Goal: Transaction & Acquisition: Purchase product/service

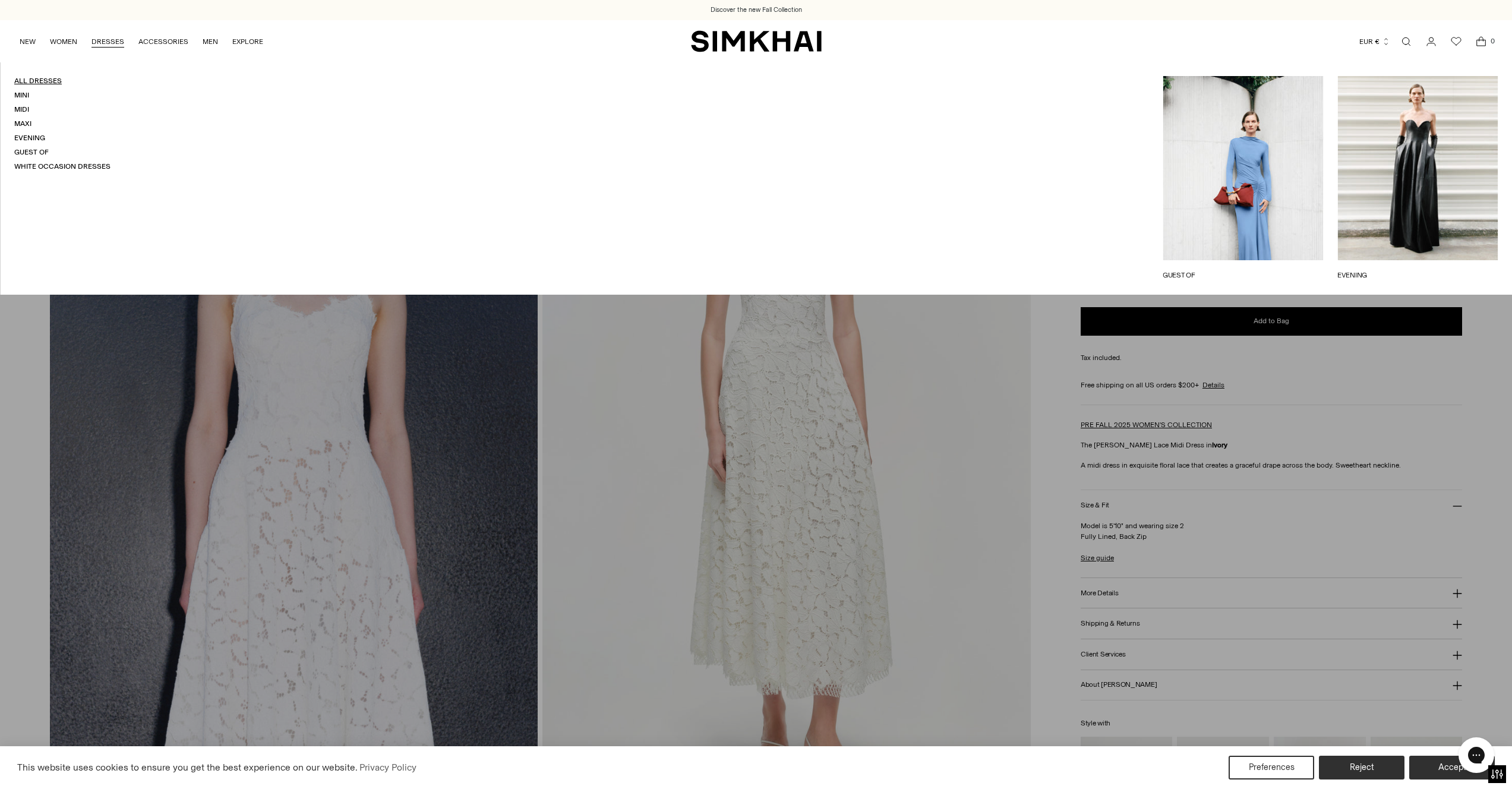
click at [44, 84] on link "All Dresses" at bounding box center [38, 81] width 48 height 8
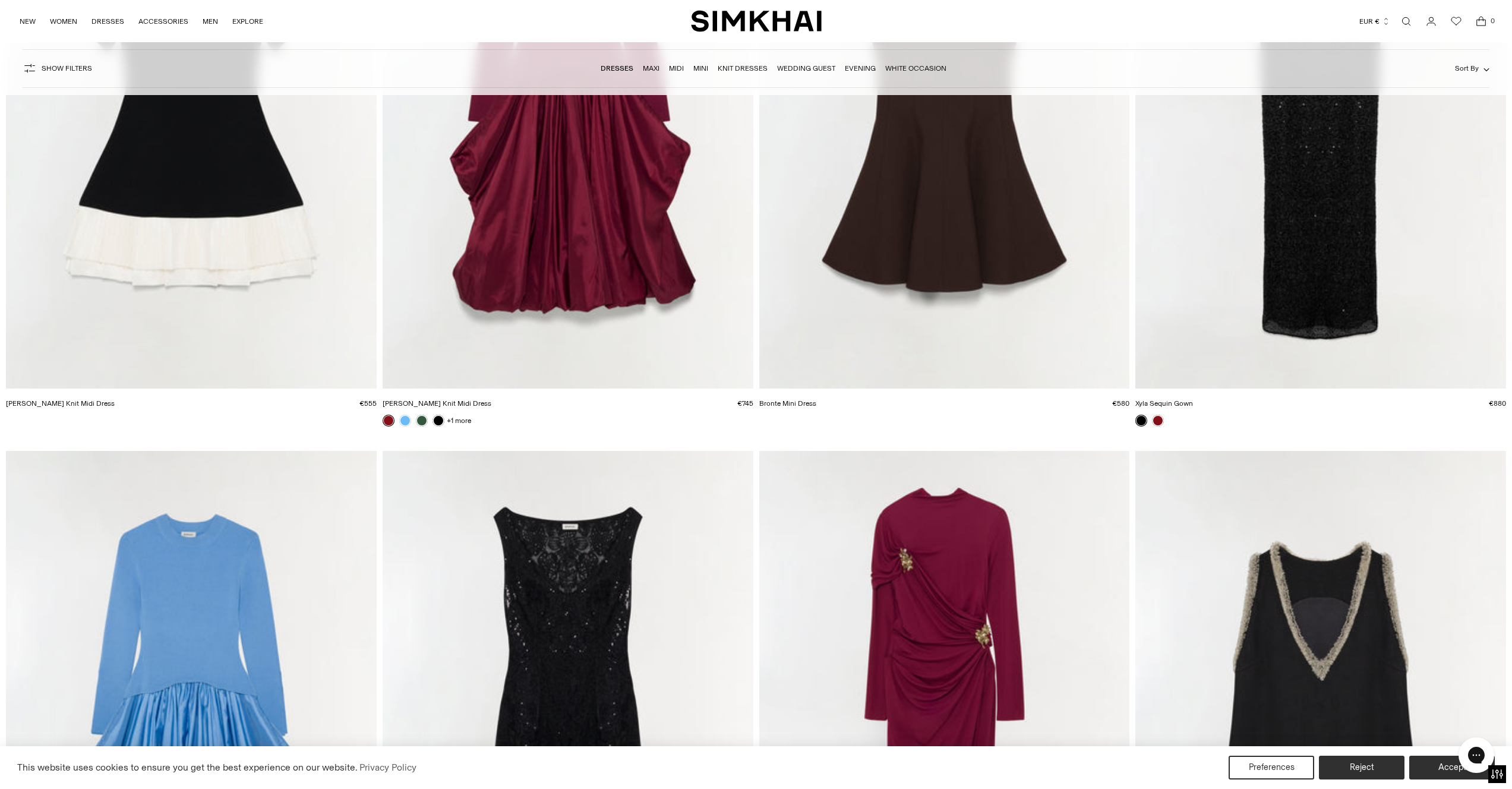
scroll to position [1362, 0]
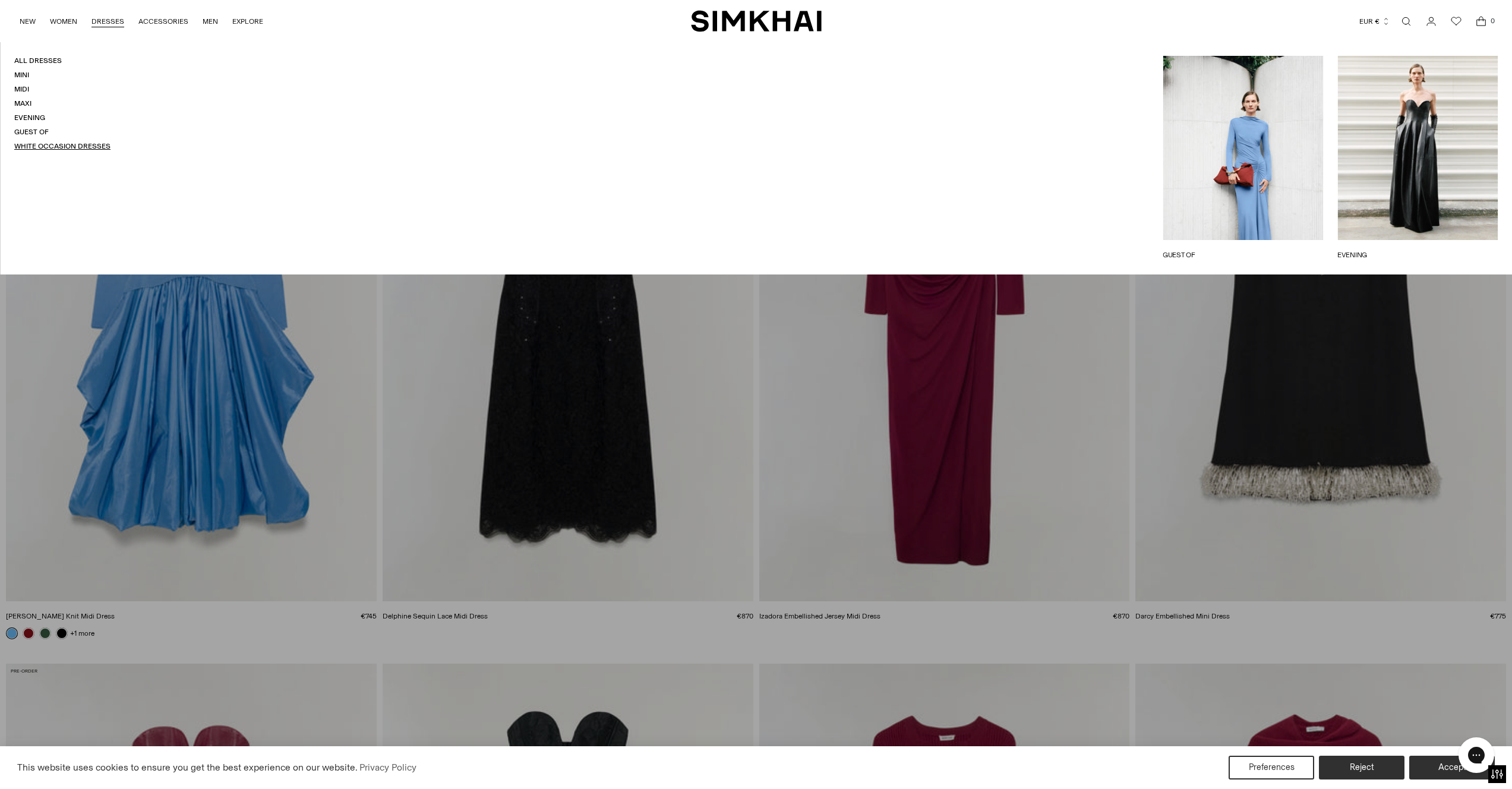
click at [52, 146] on link "White Occasion Dresses" at bounding box center [62, 145] width 96 height 8
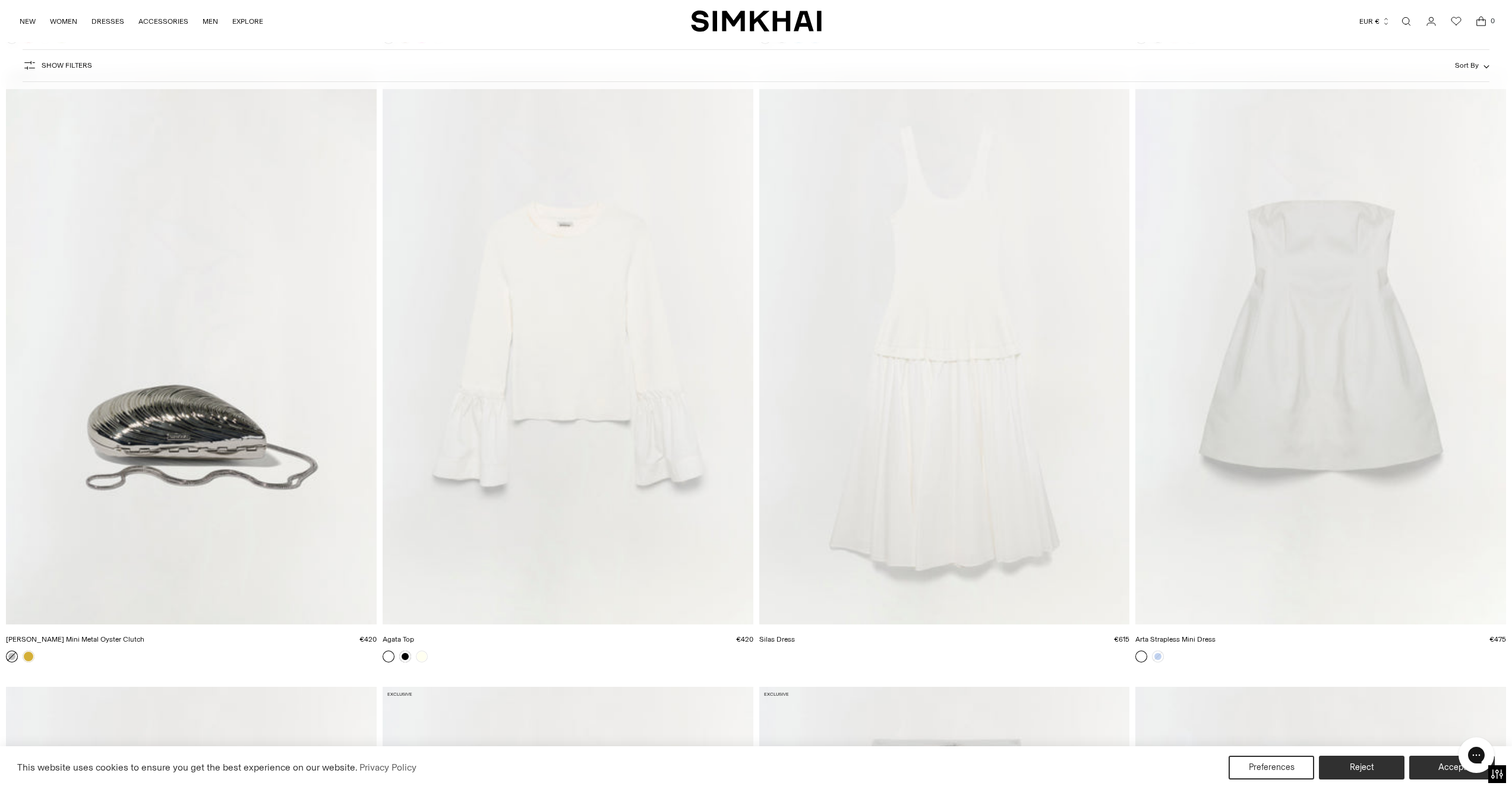
scroll to position [5662, 0]
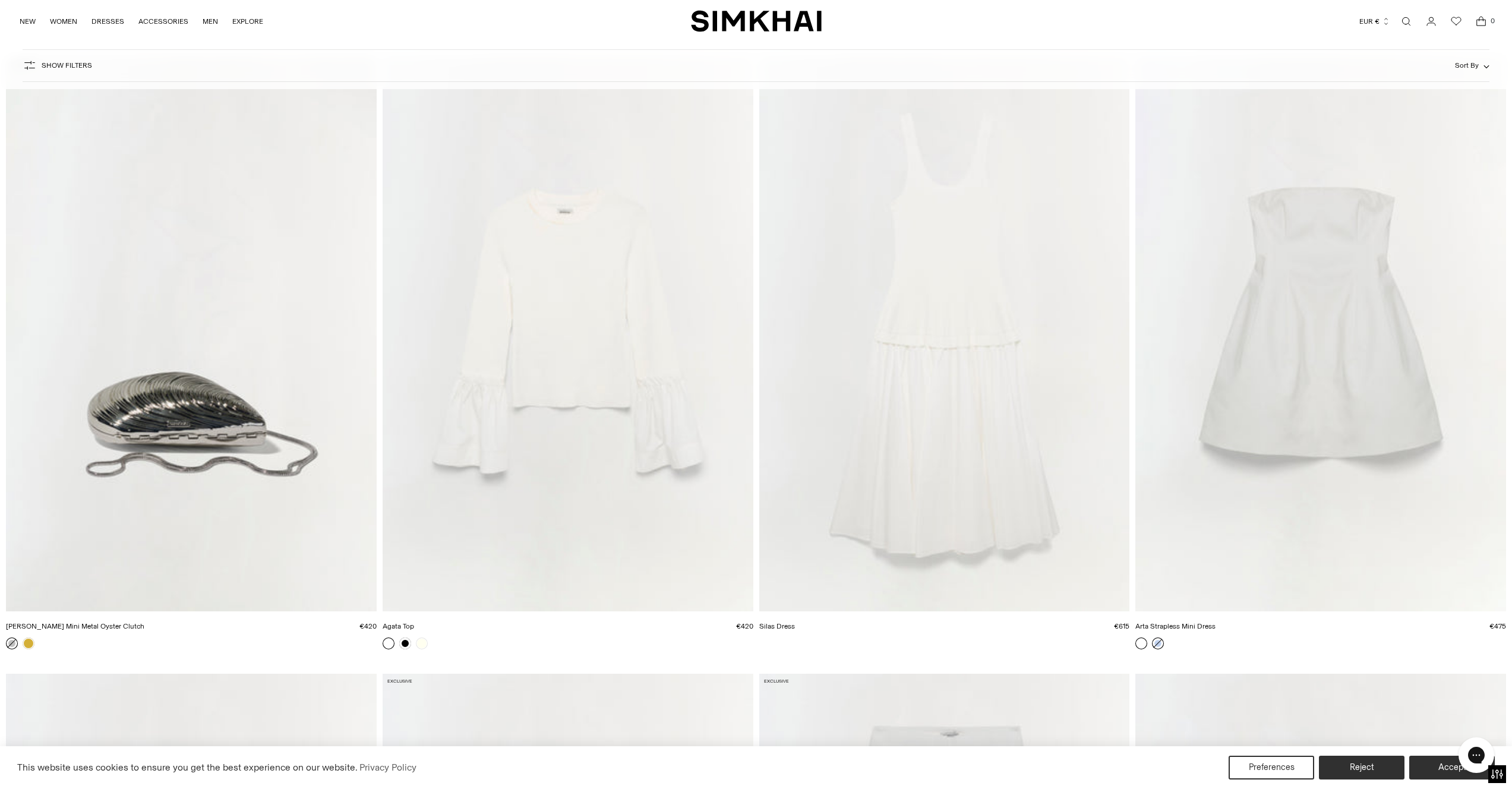
click at [1159, 644] on link at bounding box center [1158, 644] width 12 height 12
